Goal: Information Seeking & Learning: Learn about a topic

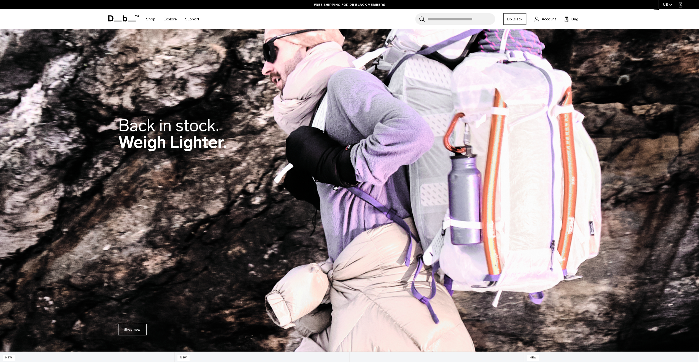
scroll to position [55, 0]
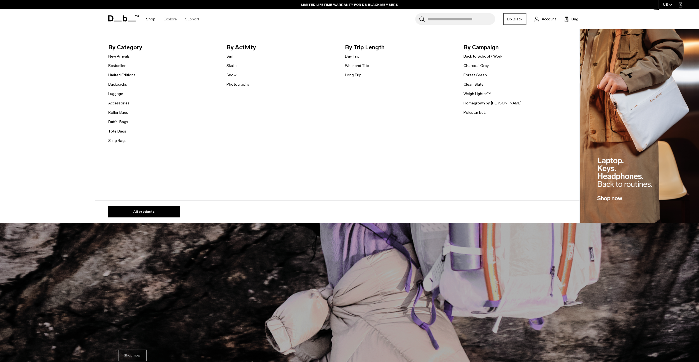
click at [236, 77] on link "Snow" at bounding box center [231, 75] width 10 height 6
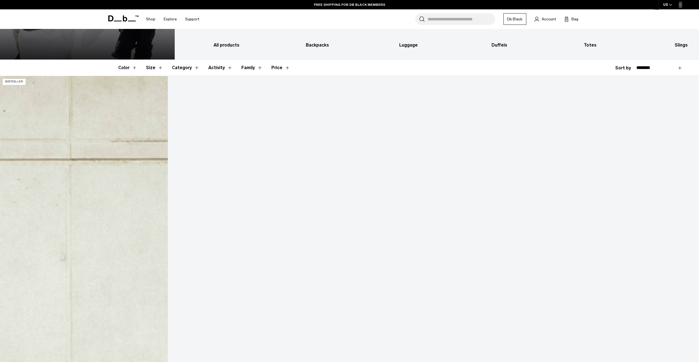
scroll to position [165, 0]
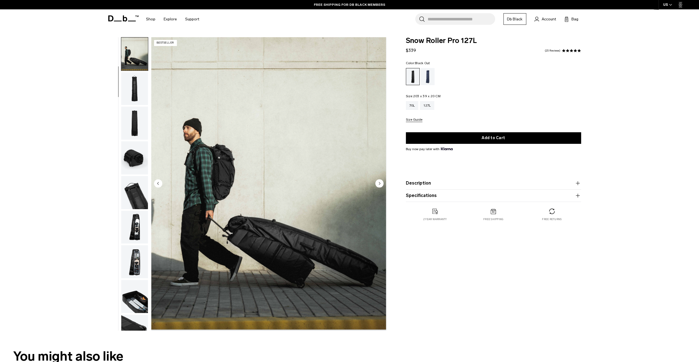
click at [379, 185] on circle "Next slide" at bounding box center [379, 183] width 8 height 8
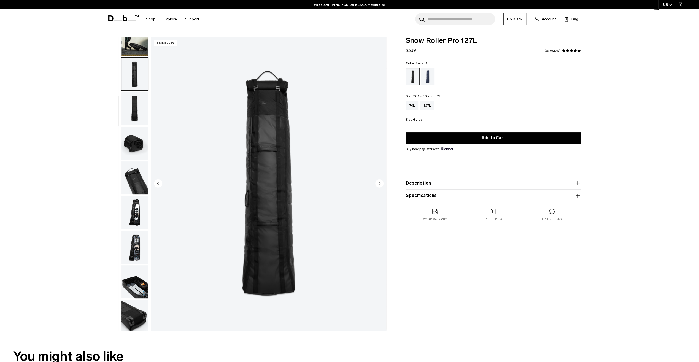
scroll to position [52, 0]
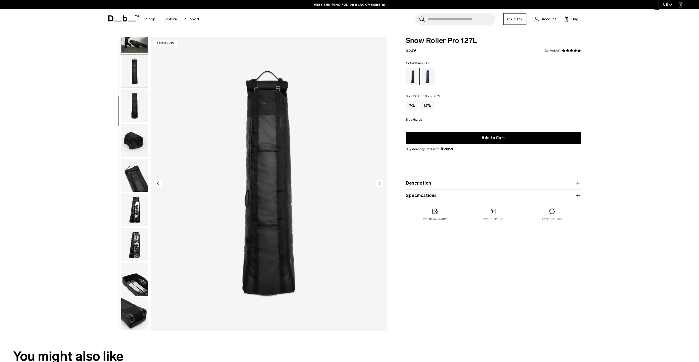
click at [379, 185] on circle "Next slide" at bounding box center [379, 183] width 8 height 8
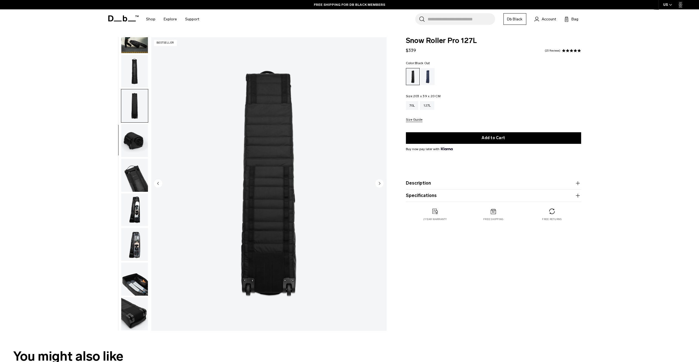
click at [379, 185] on circle "Next slide" at bounding box center [379, 183] width 8 height 8
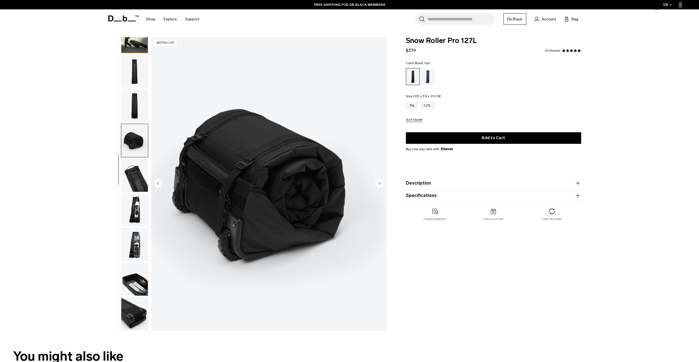
click at [379, 185] on circle "Next slide" at bounding box center [379, 183] width 8 height 8
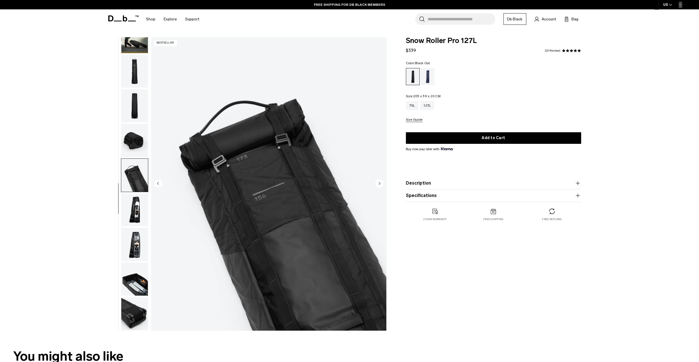
click at [379, 185] on circle "Next slide" at bounding box center [379, 183] width 8 height 8
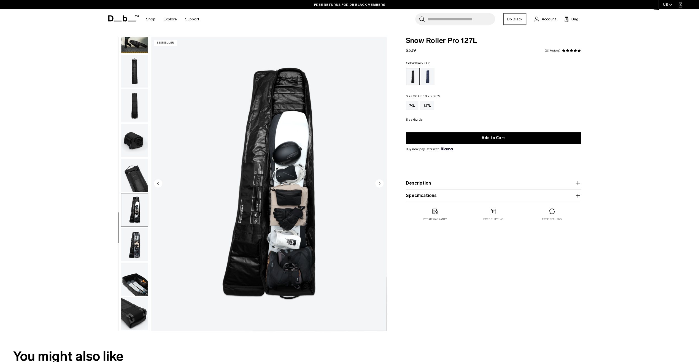
click at [379, 185] on circle "Next slide" at bounding box center [379, 183] width 8 height 8
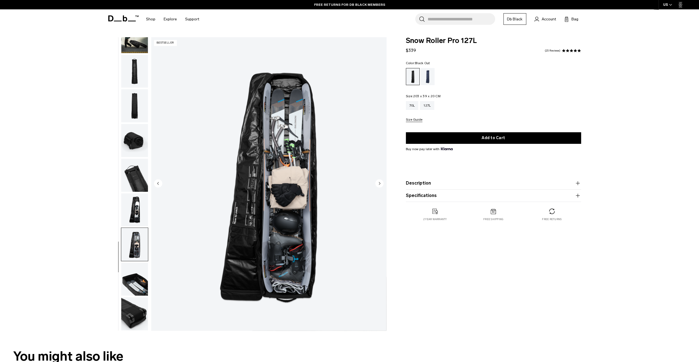
click at [379, 185] on circle "Next slide" at bounding box center [379, 183] width 8 height 8
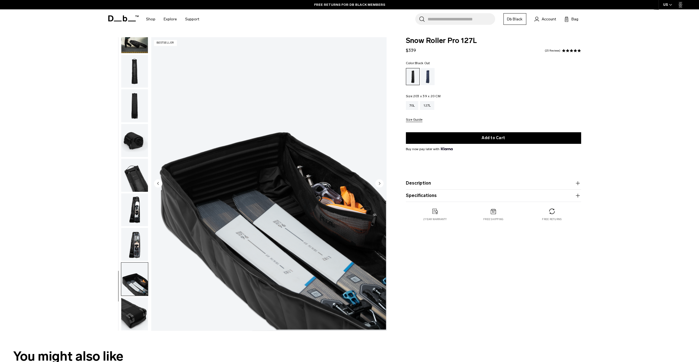
click at [379, 185] on circle "Next slide" at bounding box center [379, 183] width 8 height 8
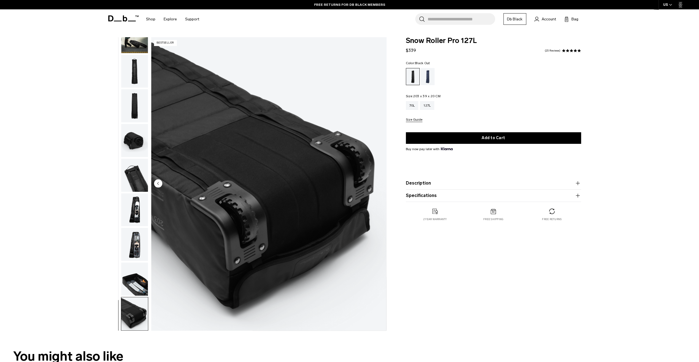
click at [379, 185] on img "10 / 10" at bounding box center [268, 183] width 235 height 293
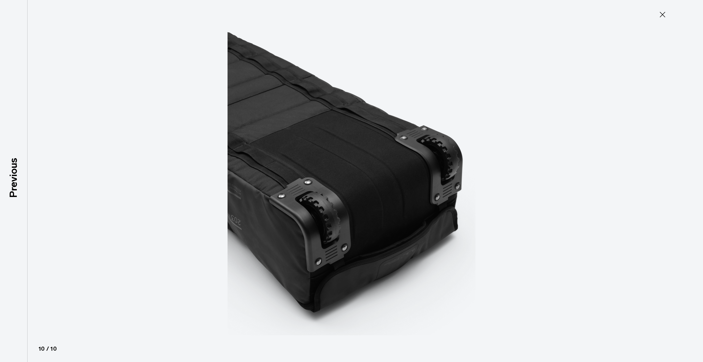
click at [660, 16] on icon at bounding box center [662, 14] width 9 height 9
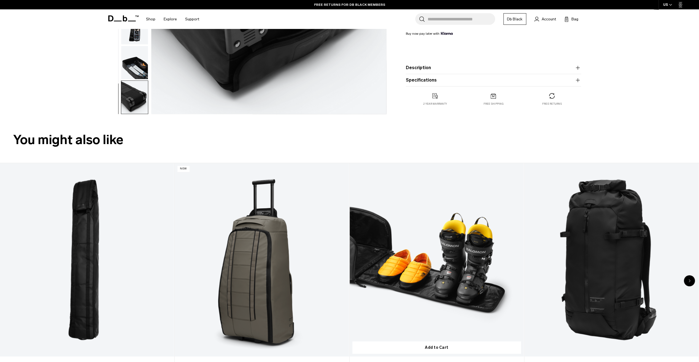
scroll to position [248, 0]
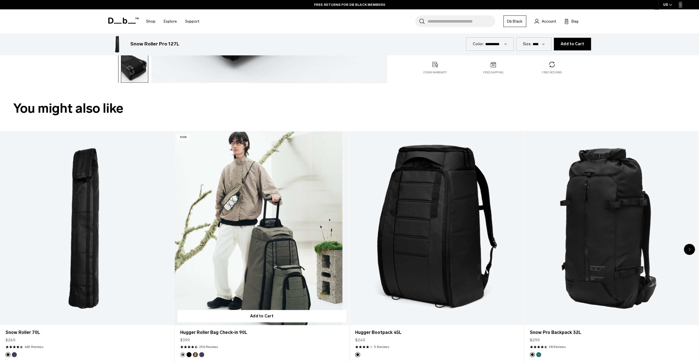
click at [277, 234] on link "Hugger Roller Bag Check-in 90L" at bounding box center [262, 229] width 174 height 194
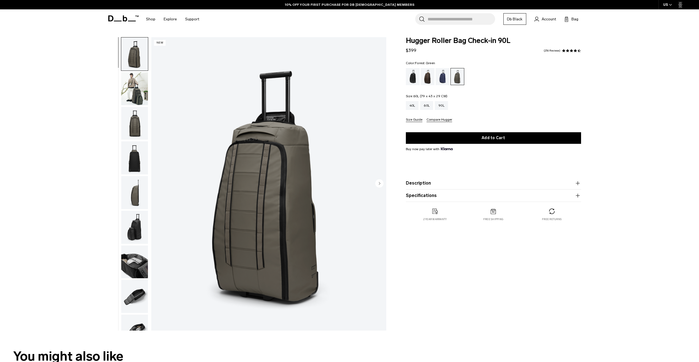
click at [428, 107] on div "60L" at bounding box center [426, 105] width 13 height 9
click at [116, 21] on icon at bounding box center [118, 21] width 8 height 1
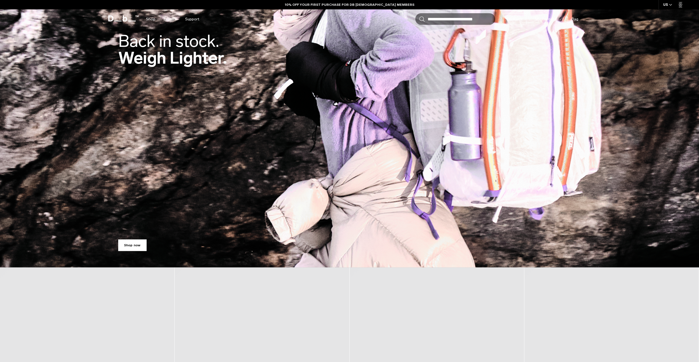
click at [131, 248] on link "Shop now" at bounding box center [132, 245] width 28 height 12
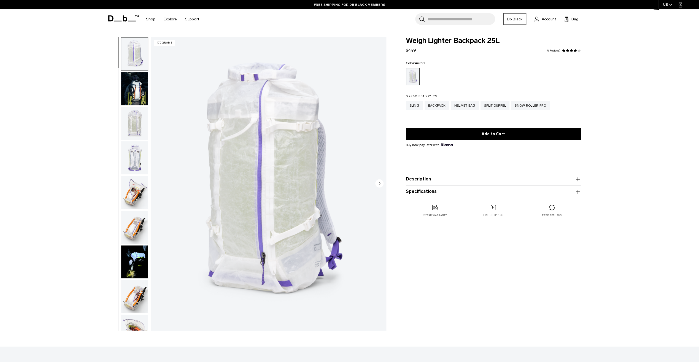
click at [382, 183] on circle "Next slide" at bounding box center [379, 183] width 8 height 8
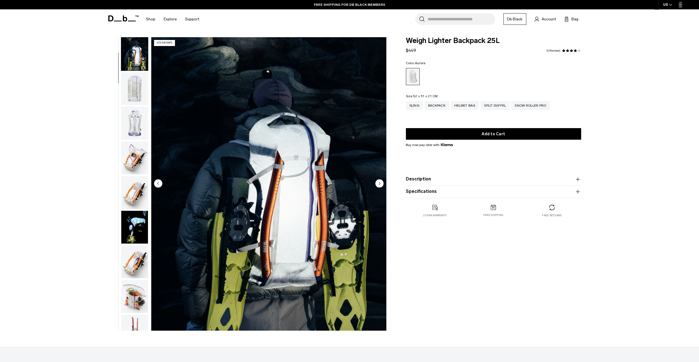
click at [382, 183] on circle "Next slide" at bounding box center [379, 183] width 8 height 8
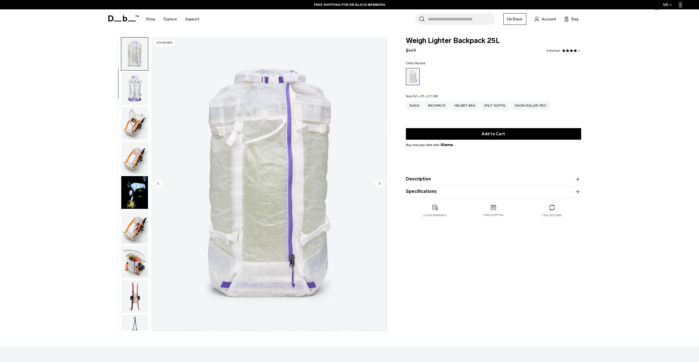
click at [382, 183] on circle "Next slide" at bounding box center [379, 183] width 8 height 8
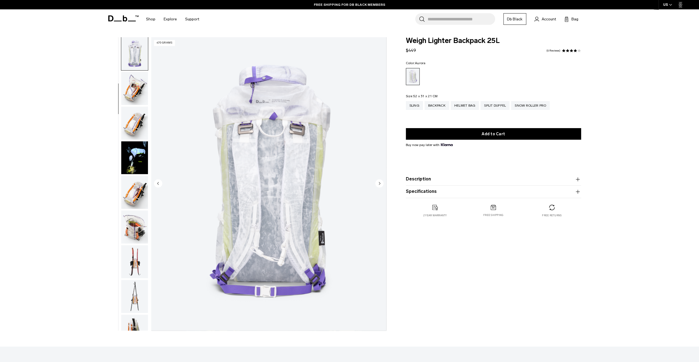
click at [382, 183] on circle "Next slide" at bounding box center [379, 183] width 8 height 8
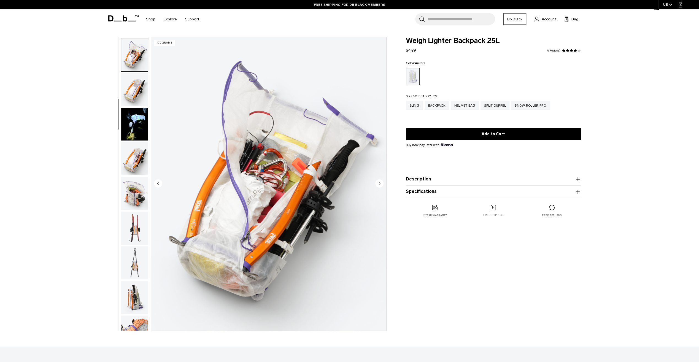
scroll to position [139, 0]
click at [382, 184] on circle "Next slide" at bounding box center [379, 183] width 8 height 8
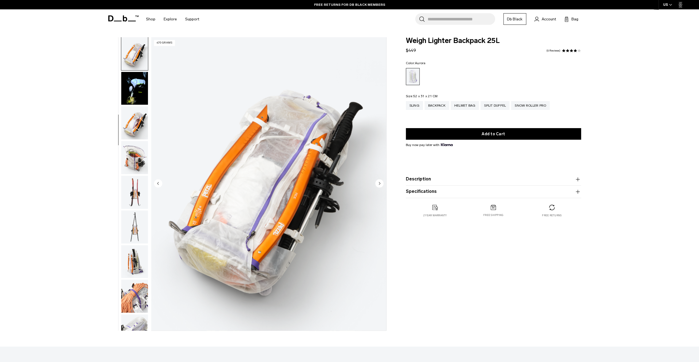
click at [382, 184] on circle "Next slide" at bounding box center [379, 183] width 8 height 8
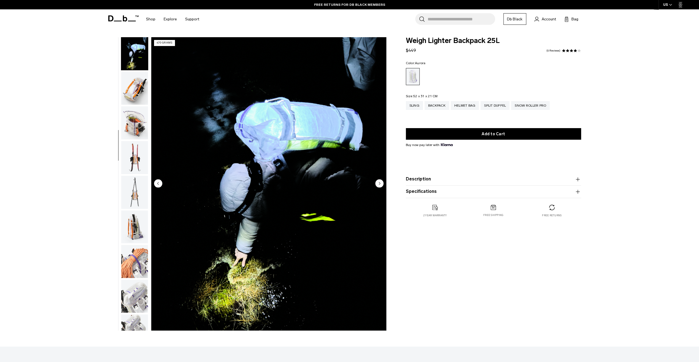
click at [382, 184] on circle "Next slide" at bounding box center [379, 183] width 8 height 8
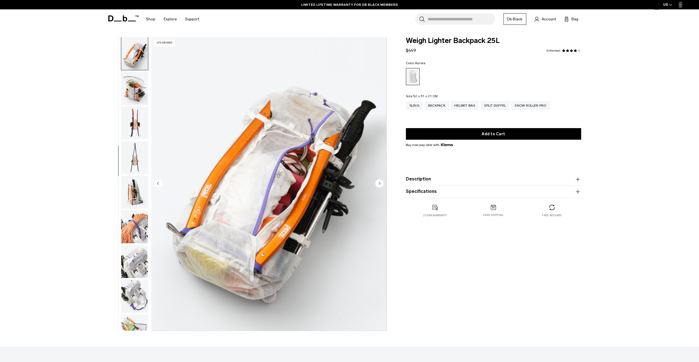
click at [382, 184] on circle "Next slide" at bounding box center [379, 183] width 8 height 8
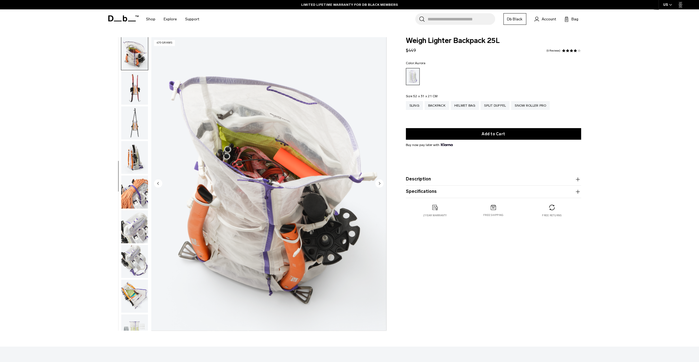
click at [382, 184] on circle "Next slide" at bounding box center [379, 183] width 8 height 8
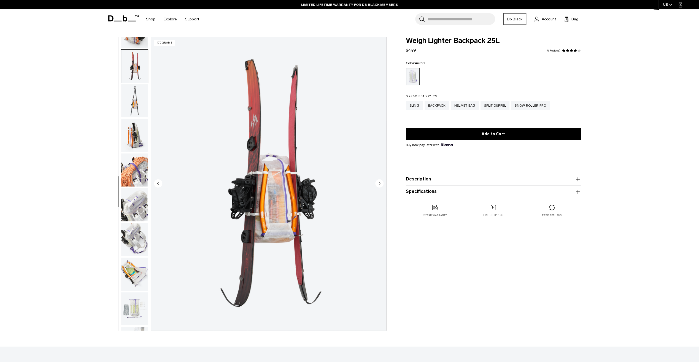
scroll to position [312, 0]
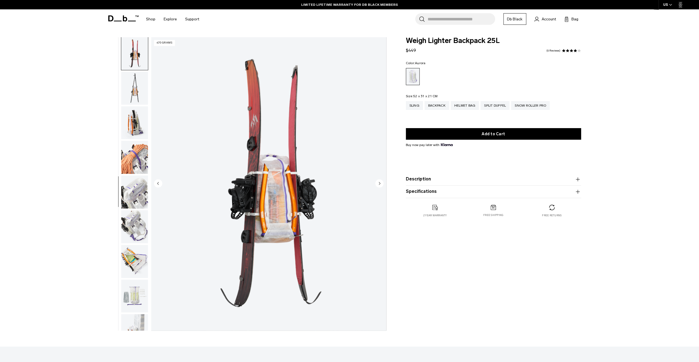
click at [154, 183] on div "10 / 18 470 grams" at bounding box center [268, 183] width 235 height 293
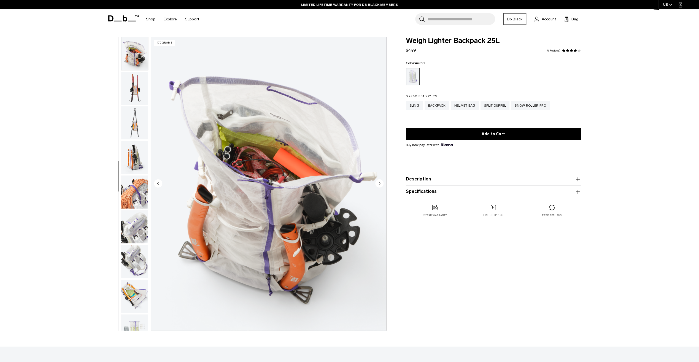
scroll to position [278, 0]
click at [376, 180] on icon "Next slide" at bounding box center [379, 183] width 8 height 8
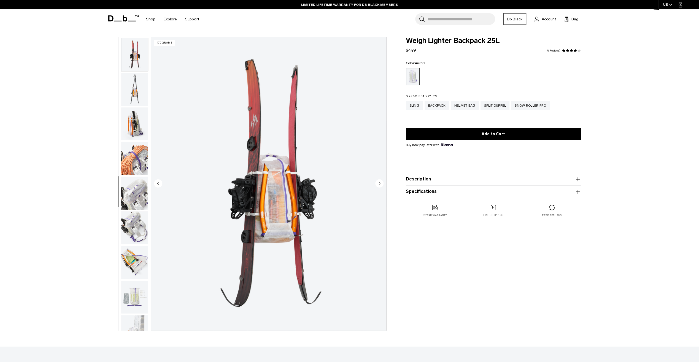
click at [376, 180] on icon "Next slide" at bounding box center [379, 183] width 8 height 8
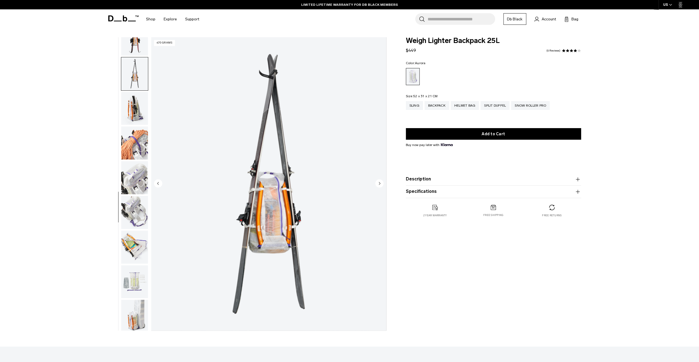
click at [377, 180] on icon "Next slide" at bounding box center [379, 183] width 8 height 8
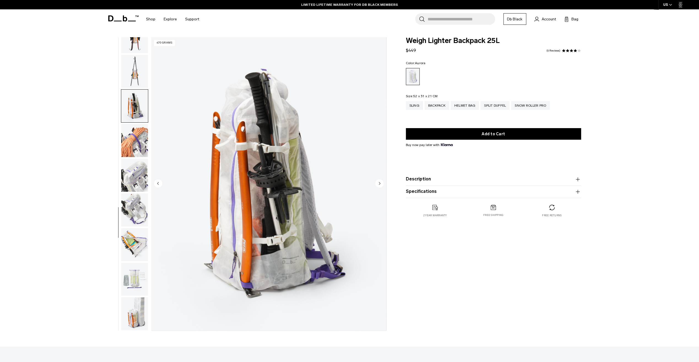
click at [377, 180] on icon "Next slide" at bounding box center [379, 183] width 8 height 8
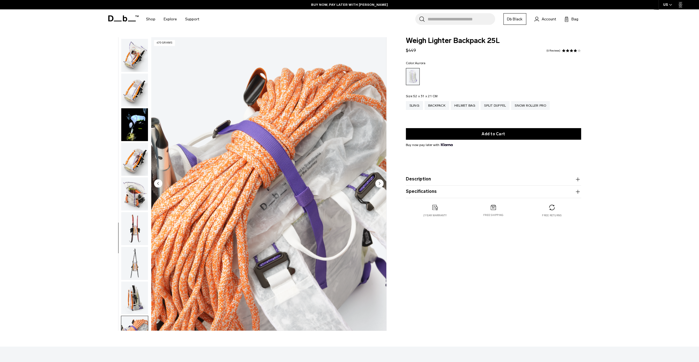
scroll to position [0, 0]
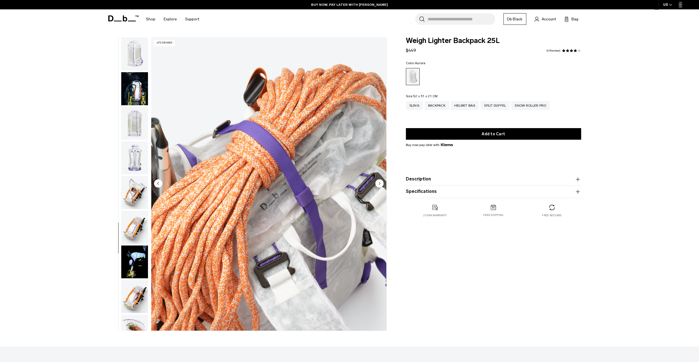
click at [147, 125] on img "button" at bounding box center [134, 123] width 27 height 33
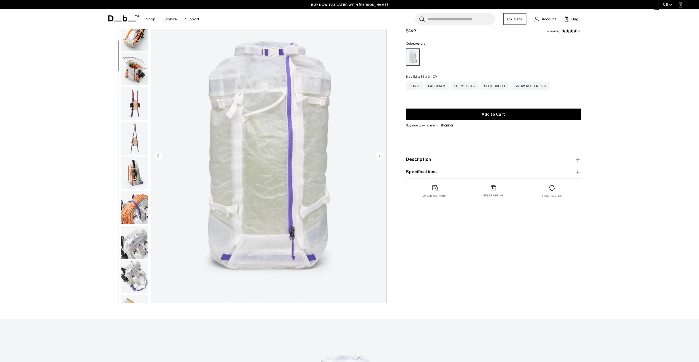
scroll to position [330, 0]
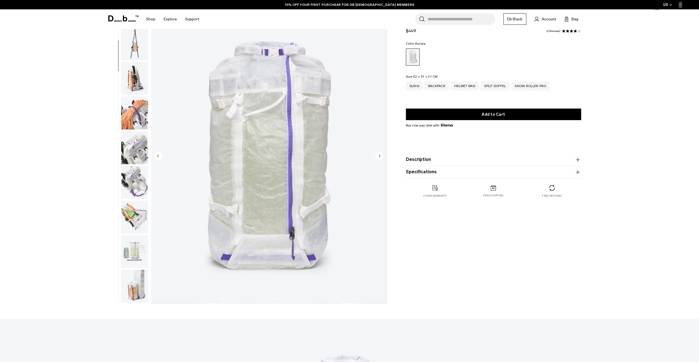
click at [133, 221] on img "button" at bounding box center [134, 216] width 27 height 33
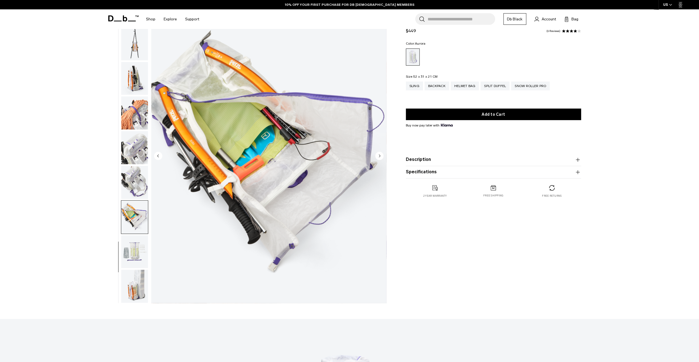
click at [135, 236] on img "button" at bounding box center [134, 251] width 27 height 33
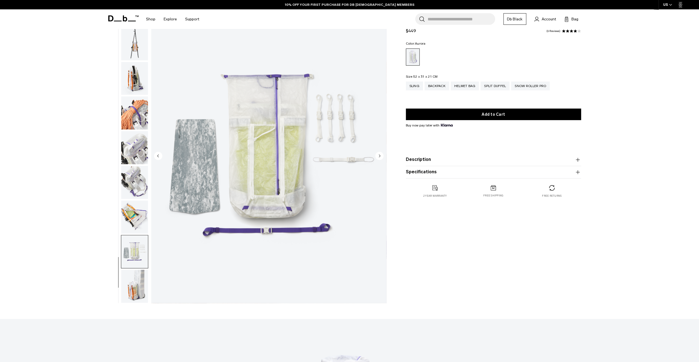
click at [131, 215] on img "button" at bounding box center [134, 216] width 27 height 33
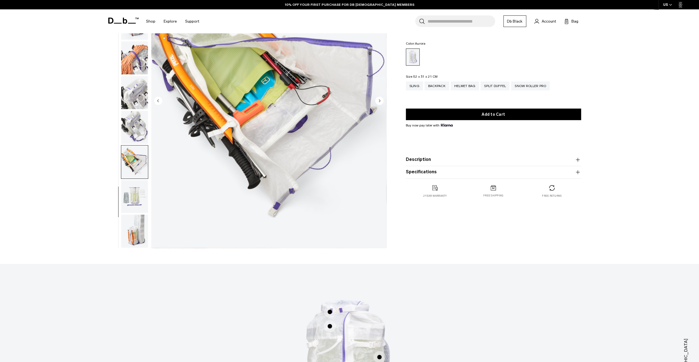
scroll to position [0, 0]
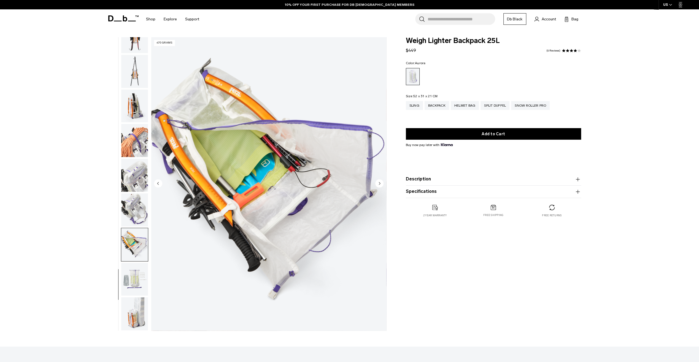
click at [129, 278] on img "button" at bounding box center [134, 279] width 27 height 33
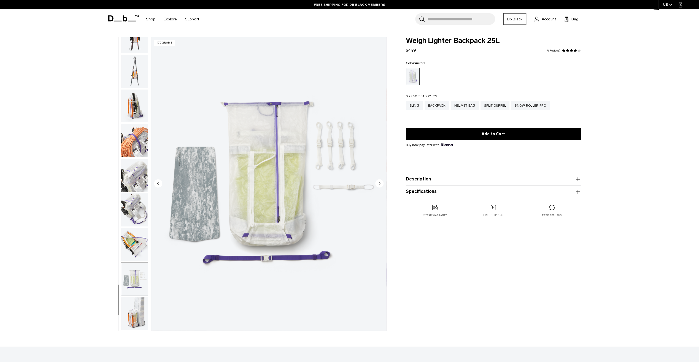
click at [383, 183] on img "17 / 18" at bounding box center [268, 183] width 235 height 293
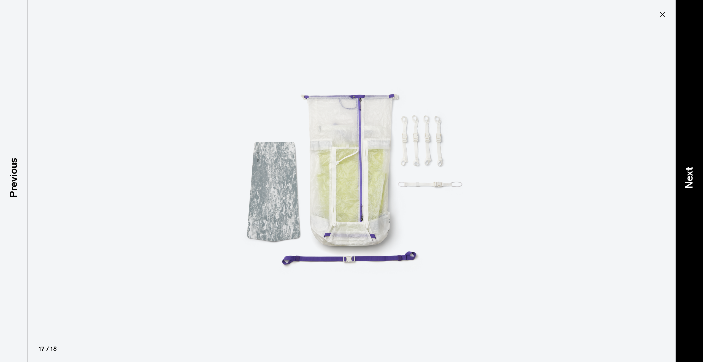
click at [687, 181] on p "Next" at bounding box center [688, 178] width 15 height 22
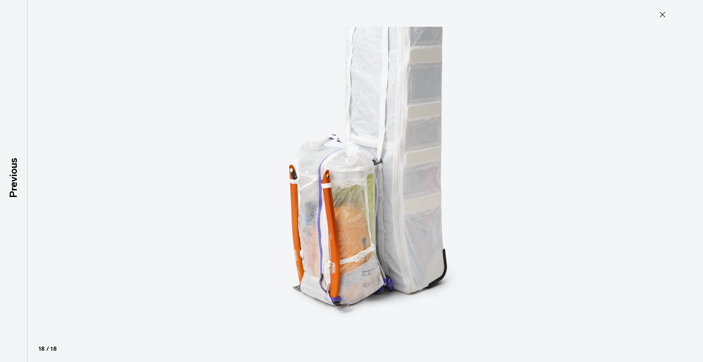
click at [670, 18] on button "Close" at bounding box center [662, 15] width 18 height 12
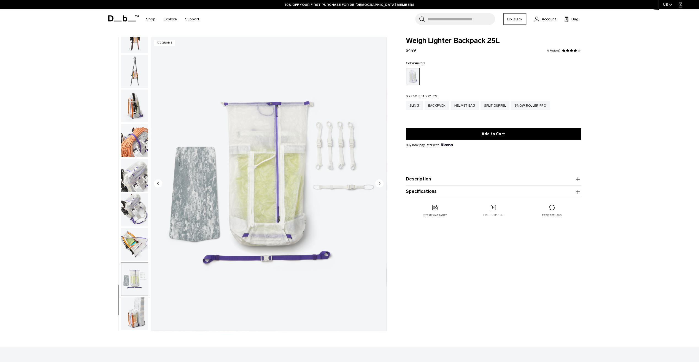
click at [382, 181] on circle "Next slide" at bounding box center [379, 183] width 8 height 8
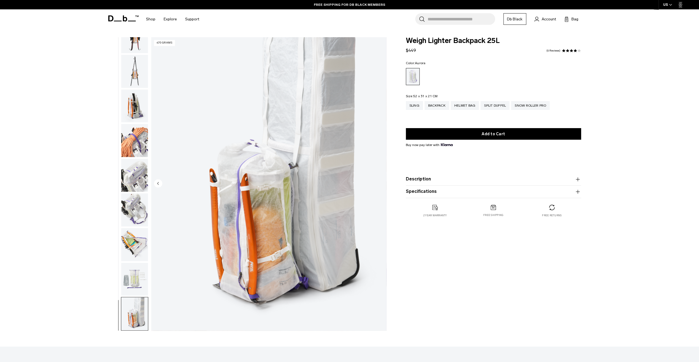
click at [443, 181] on button "Description" at bounding box center [493, 179] width 175 height 7
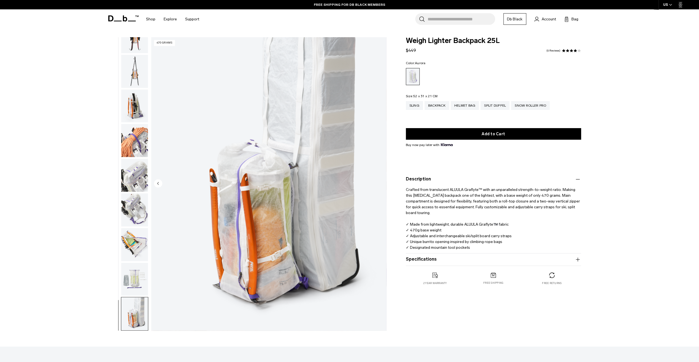
click at [468, 258] on button "Specifications" at bounding box center [493, 259] width 175 height 7
click at [132, 209] on img "button" at bounding box center [134, 209] width 27 height 33
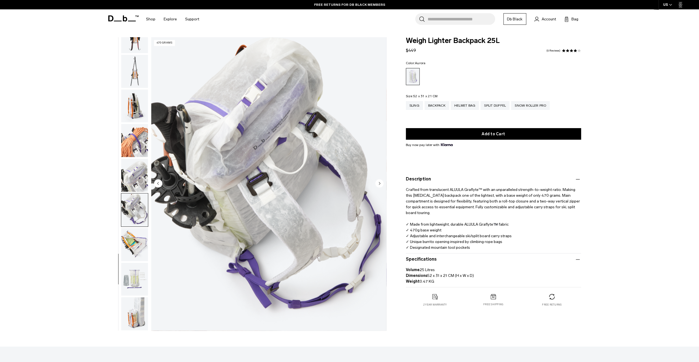
click at [135, 140] on img "button" at bounding box center [134, 140] width 27 height 33
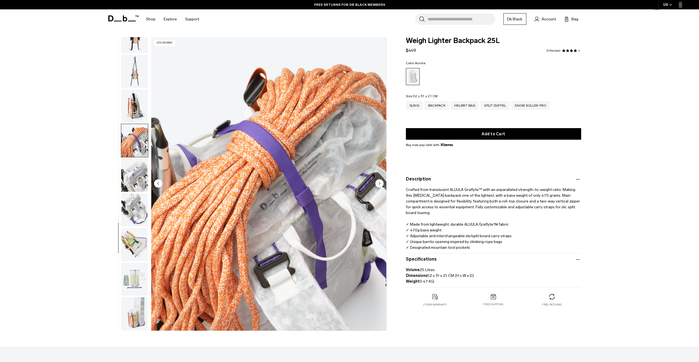
click at [136, 98] on img "button" at bounding box center [134, 105] width 27 height 33
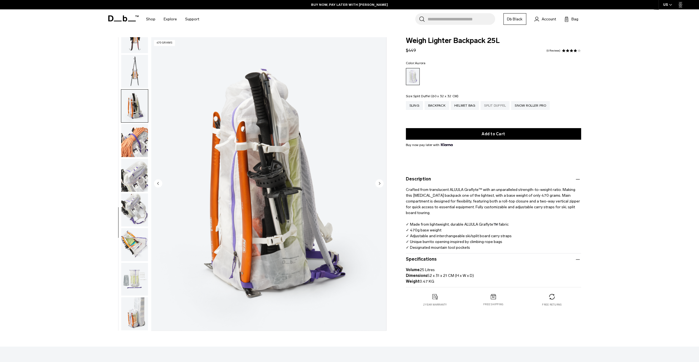
click at [497, 104] on div "Split Duffel" at bounding box center [494, 105] width 29 height 9
